Goal: Information Seeking & Learning: Learn about a topic

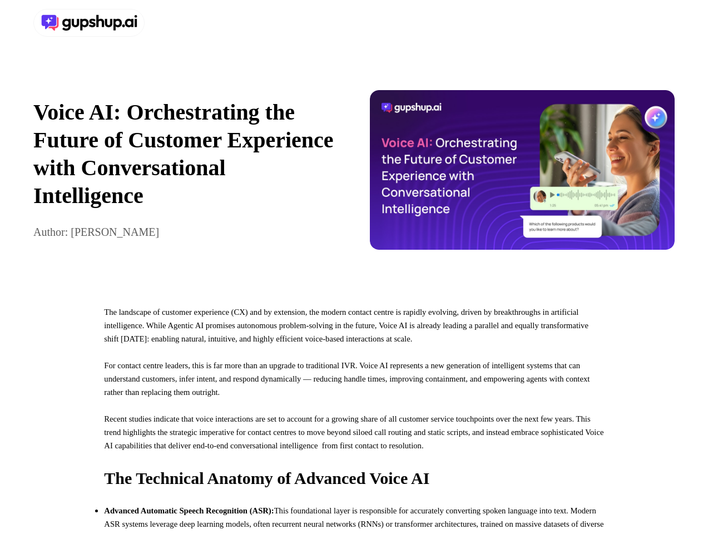
click at [354, 23] on div at bounding box center [354, 23] width 708 height 46
click at [191, 23] on div at bounding box center [191, 23] width 316 height 28
click at [354, 175] on div "Voice AI: Orchestrating the Future of Customer Experience with Conversational I…" at bounding box center [354, 170] width 708 height 248
click at [186, 175] on p "Voice AI: Orchestrating the Future of Customer Experience with Conversational I…" at bounding box center [185, 153] width 305 height 111
click at [522, 175] on img at bounding box center [522, 170] width 305 height 160
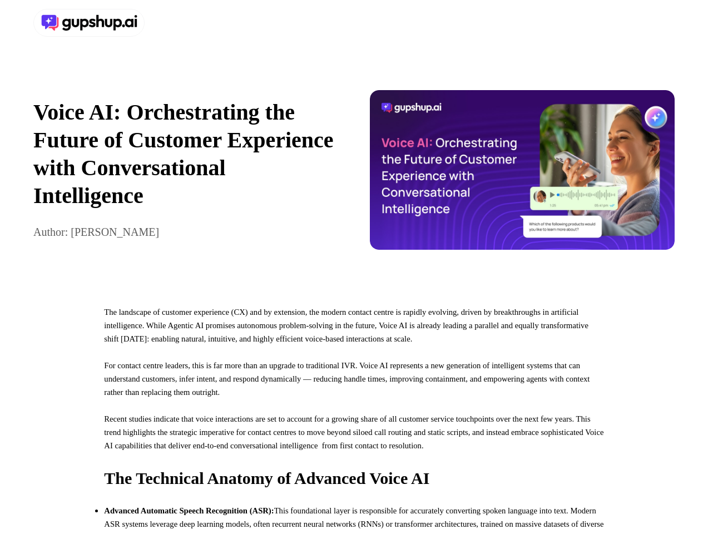
click at [354, 412] on p "For contact centre leaders, this is far more than an upgrade to traditional IVR…" at bounding box center [353, 385] width 499 height 53
